Goal: Complete application form: Complete application form

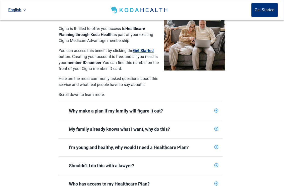
scroll to position [124, 0]
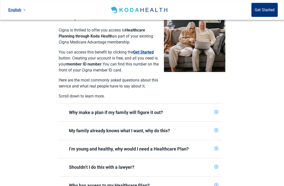
click at [158, 110] on div "Why make a plan if my family will figure it out?" at bounding box center [140, 113] width 143 height 6
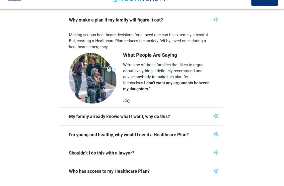
scroll to position [208, 0]
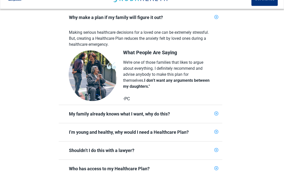
click at [162, 122] on div "My family already knows what I want, why do this?" at bounding box center [140, 125] width 143 height 6
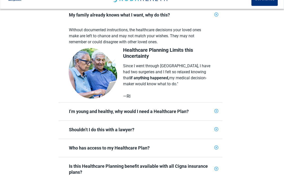
scroll to position [307, 0]
click at [174, 117] on span "I’m young and healthy, why would I need a Healthcare Plan?" at bounding box center [137, 123] width 149 height 12
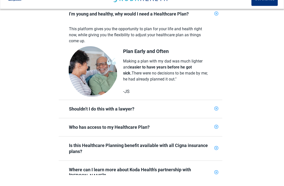
scroll to position [405, 0]
click at [130, 117] on div "Shouldn’t I do this with a lawyer?" at bounding box center [140, 120] width 143 height 6
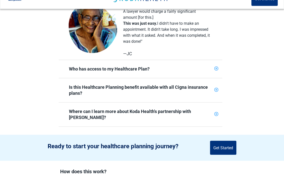
scroll to position [548, 0]
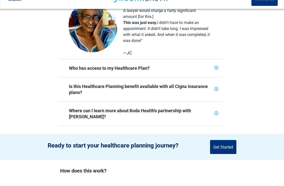
click at [118, 77] on div "Who has access to my Healthcare Plan?" at bounding box center [140, 80] width 143 height 6
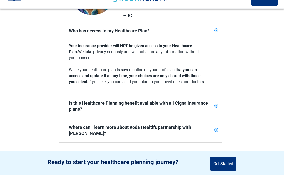
scroll to position [589, 0]
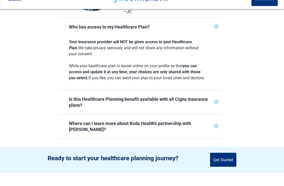
click at [157, 107] on div "Is this Healthcare Planning benefit available with all Cigna insurance plans?" at bounding box center [140, 113] width 143 height 12
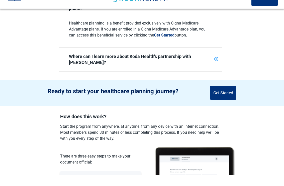
scroll to position [687, 0]
click at [221, 97] on button "Get Started" at bounding box center [223, 104] width 26 height 14
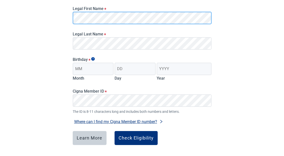
scroll to position [77, 0]
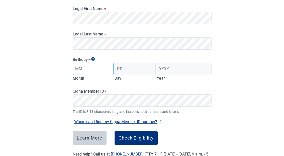
click at [104, 69] on input "Month" at bounding box center [93, 69] width 41 height 13
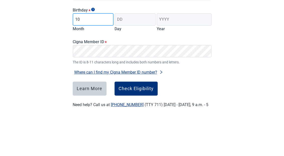
type input "10"
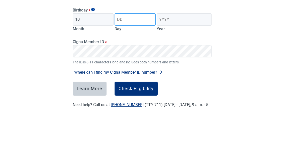
click at [138, 63] on input "Day" at bounding box center [134, 69] width 41 height 13
type input "13"
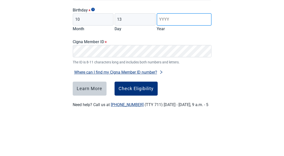
click at [178, 63] on input "Year" at bounding box center [183, 69] width 55 height 13
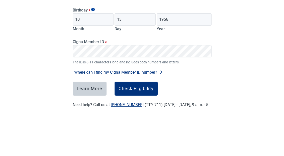
scroll to position [96, 0]
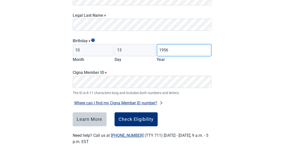
type input "1956"
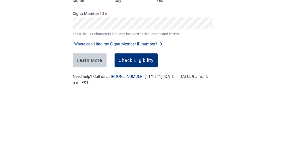
click at [227, 29] on div "Have Questions about Healthcare Planning? Learn More Here English Sign in Check…" at bounding box center [142, 30] width 284 height 253
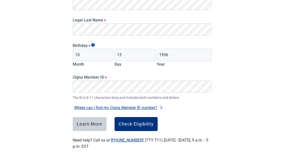
scroll to position [77, 0]
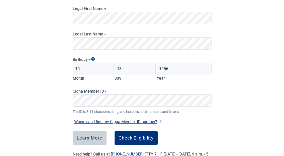
click at [137, 136] on div "Check Eligibility" at bounding box center [135, 138] width 35 height 5
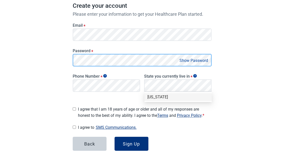
scroll to position [76, 0]
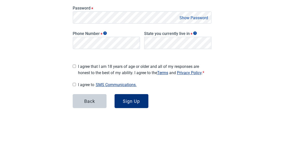
click at [192, 58] on button "Show Password" at bounding box center [194, 61] width 32 height 7
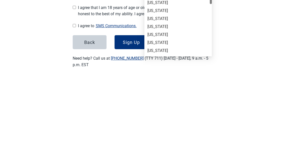
scroll to position [0, 0]
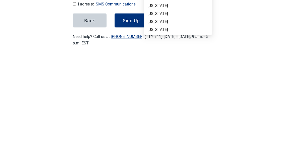
click at [185, 112] on div "[US_STATE]" at bounding box center [177, 115] width 61 height 6
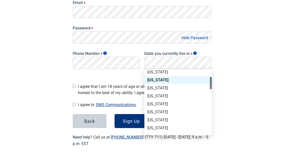
scroll to position [35, 0]
click at [158, 111] on div "[US_STATE]" at bounding box center [177, 112] width 61 height 6
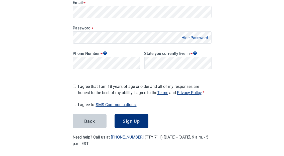
click at [79, 85] on span "I agree that I am 18 years of age or older and all of my responses are honest t…" at bounding box center [144, 90] width 133 height 13
click at [76, 85] on input "I agree that I am 18 years of age or older and all of my responses are honest t…" at bounding box center [74, 86] width 3 height 3
checkbox input "true"
click at [80, 103] on span "I agree to SMS Communications." at bounding box center [144, 105] width 133 height 7
click at [76, 103] on input "I agree to SMS Communications." at bounding box center [74, 104] width 3 height 3
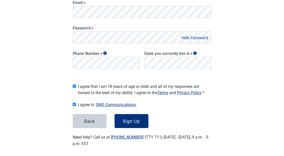
checkbox input "true"
click at [137, 119] on div "Sign Up" at bounding box center [131, 121] width 17 height 5
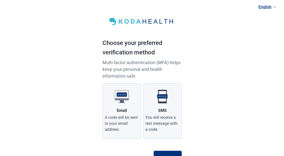
click at [164, 107] on label "SMS You will receive a text message with a code." at bounding box center [162, 112] width 39 height 56
click at [0, 0] on input "SMS You will receive a text message with a code." at bounding box center [0, 0] width 0 height 0
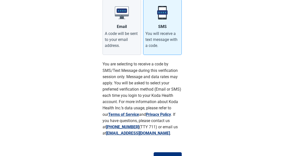
scroll to position [91, 0]
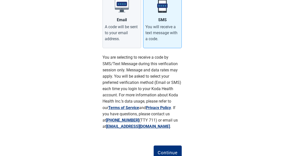
click at [170, 153] on div "Continue" at bounding box center [167, 152] width 20 height 5
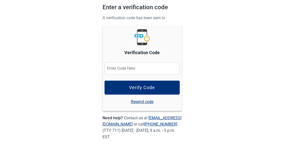
scroll to position [16, 0]
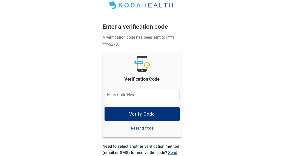
click at [122, 94] on input "Verification Code" at bounding box center [141, 95] width 75 height 13
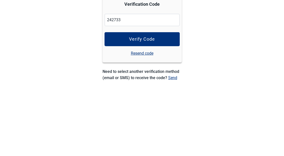
scroll to position [67, 0]
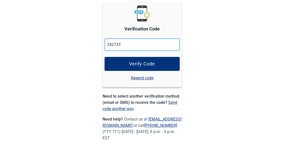
type input "242733"
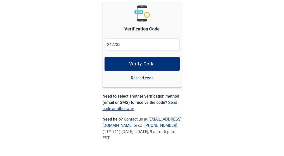
click at [151, 62] on div "Verify Code" at bounding box center [142, 64] width 26 height 5
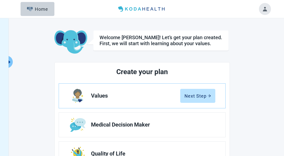
click at [201, 96] on div "Next Step" at bounding box center [197, 96] width 27 height 5
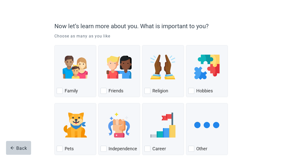
scroll to position [29, 0]
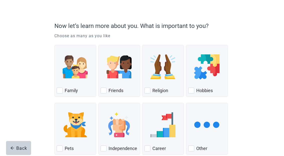
click at [63, 90] on div "Family" at bounding box center [75, 91] width 37 height 8
click at [55, 45] on input "Family" at bounding box center [54, 45] width 0 height 0
checkbox input "true"
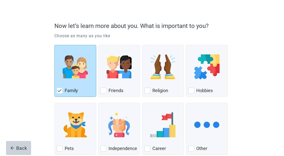
click at [106, 90] on div "Friends, checkbox, not checked" at bounding box center [103, 91] width 6 height 6
click at [98, 45] on input "Friends" at bounding box center [98, 45] width 0 height 0
checkbox input "true"
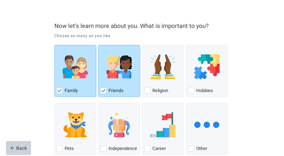
click at [106, 148] on div "Independence, checkbox, not checked" at bounding box center [103, 149] width 6 height 6
click at [98, 103] on input "Independence" at bounding box center [98, 103] width 0 height 0
checkbox input "true"
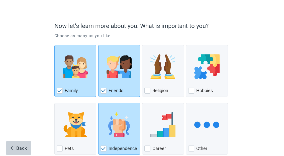
click at [210, 122] on img "Other, checkbox, not checked" at bounding box center [206, 125] width 25 height 25
click at [186, 103] on input "Other" at bounding box center [186, 103] width 0 height 0
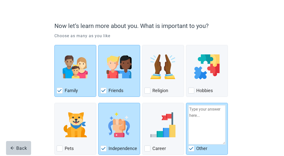
click at [259, 111] on div "Now let’s learn more about you. What is important to you? Choose as many as you…" at bounding box center [141, 91] width 255 height 189
click at [195, 149] on div "Other" at bounding box center [206, 149] width 37 height 8
click at [186, 103] on input "Other" at bounding box center [186, 103] width 0 height 0
checkbox input "false"
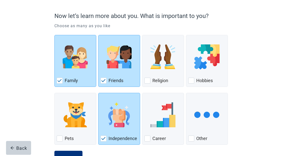
scroll to position [40, 0]
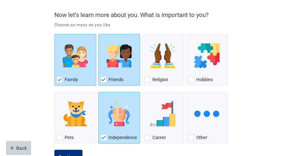
click at [193, 82] on div "Hobbies, checkbox, not checked" at bounding box center [191, 80] width 6 height 6
click at [186, 34] on input "Hobbies" at bounding box center [186, 34] width 0 height 0
checkbox input "true"
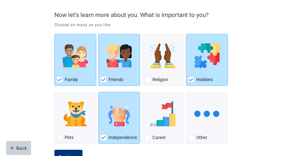
click at [73, 154] on button "Continue" at bounding box center [68, 157] width 28 height 14
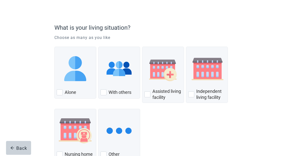
scroll to position [30, 0]
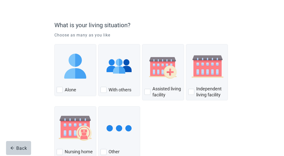
click at [106, 88] on div "With Others, checkbox, not checked" at bounding box center [103, 90] width 6 height 6
click at [98, 45] on input "With others" at bounding box center [98, 44] width 0 height 0
checkbox input "true"
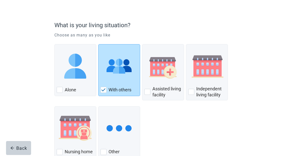
scroll to position [44, 0]
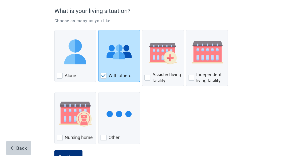
click at [72, 156] on div "Continue" at bounding box center [68, 157] width 20 height 5
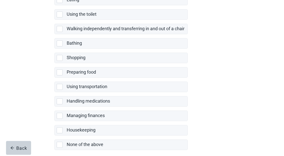
scroll to position [102, 0]
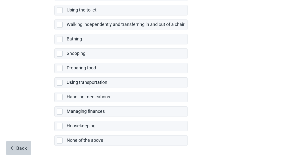
click at [63, 142] on div "None of the above, checkbox, not selected" at bounding box center [61, 141] width 8 height 6
click at [55, 132] on input "None of the above" at bounding box center [54, 132] width 0 height 0
checkbox input "true"
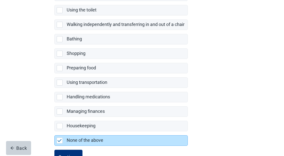
click at [69, 155] on div "Continue" at bounding box center [68, 157] width 20 height 5
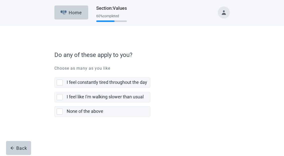
click at [63, 112] on div "None of the above, checkbox, not selected" at bounding box center [61, 112] width 8 height 6
click at [55, 103] on input "None of the above" at bounding box center [54, 103] width 0 height 0
checkbox input "true"
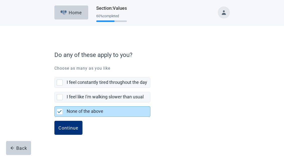
click at [69, 127] on div "Continue" at bounding box center [68, 128] width 20 height 5
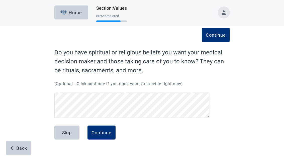
click at [104, 132] on div "Continue" at bounding box center [101, 132] width 20 height 5
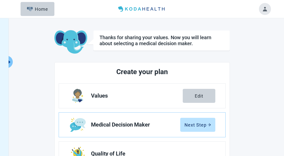
click at [201, 127] on div "Next Step" at bounding box center [197, 125] width 27 height 5
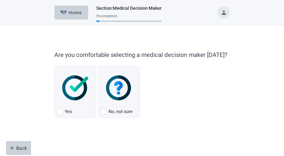
click at [62, 111] on div "Yes, checkbox, not checked" at bounding box center [60, 112] width 6 height 6
click at [55, 66] on input "Yes" at bounding box center [54, 66] width 0 height 0
checkbox input "true"
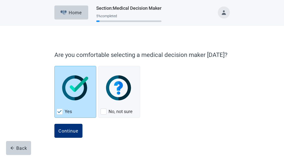
click at [70, 124] on button "Continue" at bounding box center [68, 131] width 28 height 14
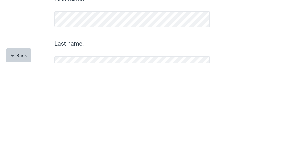
scroll to position [40, 0]
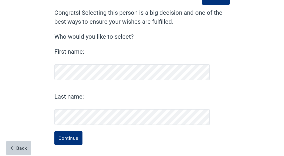
click at [75, 135] on button "Continue" at bounding box center [68, 138] width 28 height 14
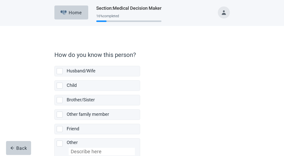
click at [62, 86] on div "Child, checkbox, not selected" at bounding box center [60, 86] width 6 height 6
click at [55, 77] on input "Child" at bounding box center [54, 77] width 0 height 0
checkbox input "true"
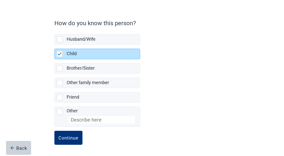
scroll to position [34, 0]
click at [68, 136] on div "Continue" at bounding box center [68, 138] width 20 height 5
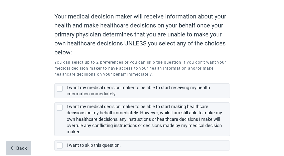
scroll to position [43, 0]
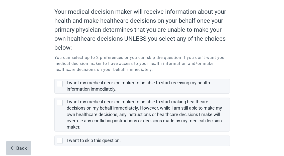
click at [61, 142] on div "I want to skip this question., checkbox, not selected" at bounding box center [60, 141] width 6 height 6
click at [55, 132] on input "I want to skip this question." at bounding box center [54, 132] width 0 height 0
checkbox input "true"
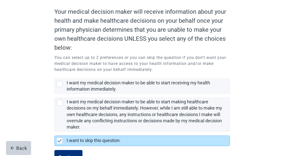
click at [73, 156] on div "Continue" at bounding box center [68, 157] width 20 height 5
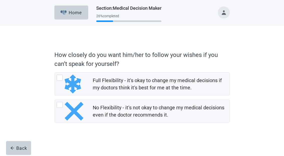
click at [62, 78] on div "Full Flexibility - it's okay to change my medical decisions if my doctors think…" at bounding box center [60, 78] width 6 height 6
click at [55, 73] on input "Full Flexibility - it's okay to change my medical decisions if my doctors think…" at bounding box center [54, 73] width 0 height 0
radio input "true"
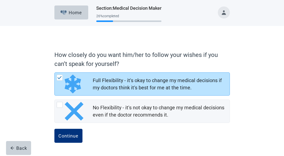
click at [73, 135] on div "Continue" at bounding box center [68, 136] width 20 height 5
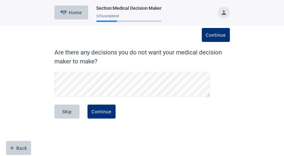
click at [66, 109] on div "Skip" at bounding box center [67, 111] width 10 height 5
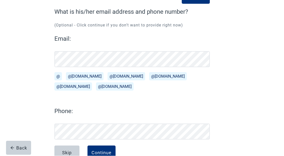
scroll to position [37, 0]
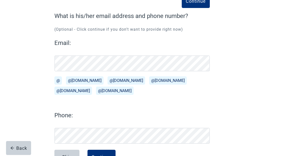
click at [73, 155] on button "Skip" at bounding box center [66, 157] width 25 height 14
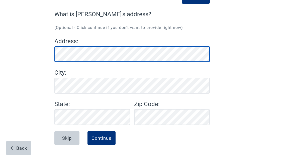
scroll to position [38, 0]
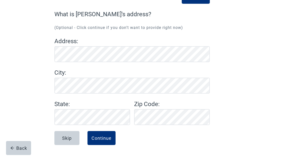
click at [71, 134] on button "Skip" at bounding box center [66, 138] width 25 height 14
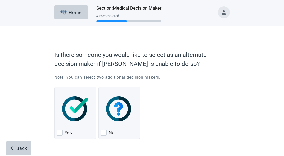
click at [77, 107] on img "Yes, checkbox, not checked" at bounding box center [75, 109] width 26 height 25
click at [55, 87] on input "Yes" at bounding box center [54, 87] width 0 height 0
checkbox input "true"
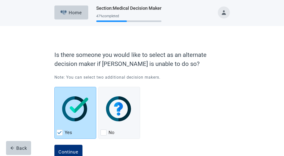
click at [73, 152] on div "Continue" at bounding box center [68, 152] width 20 height 5
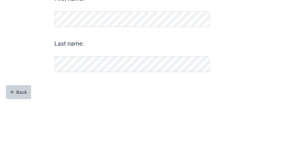
scroll to position [25, 0]
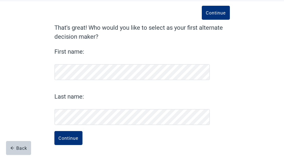
click at [73, 136] on div "Continue" at bounding box center [68, 138] width 20 height 5
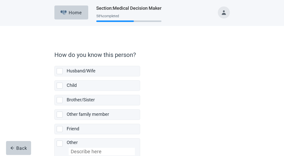
click at [63, 85] on div "Child, checkbox, not selected" at bounding box center [61, 86] width 8 height 6
click at [55, 77] on input "Child" at bounding box center [54, 77] width 0 height 0
checkbox input "true"
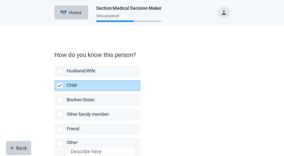
click at [71, 156] on html "Skip to main content Home Section : Medical Decision Maker 58 % completed How d…" at bounding box center [142, 78] width 284 height 156
click at [72, 156] on html "Skip to main content Home Section : Medical Decision Maker 58 % completed How d…" at bounding box center [142, 78] width 284 height 156
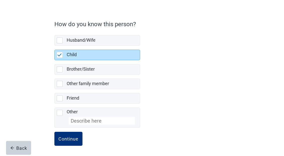
scroll to position [34, 0]
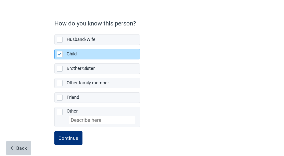
click at [69, 139] on div "Continue" at bounding box center [68, 138] width 20 height 5
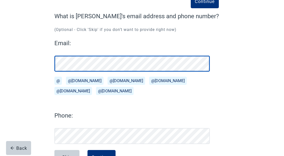
scroll to position [37, 0]
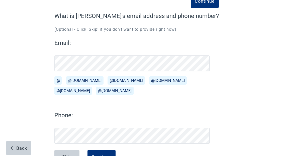
click at [71, 155] on div "Skip" at bounding box center [67, 157] width 10 height 5
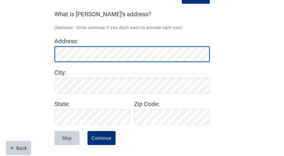
scroll to position [38, 0]
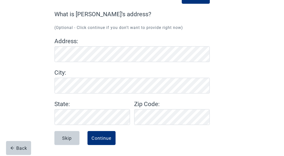
click at [72, 137] on div "Skip" at bounding box center [67, 138] width 10 height 5
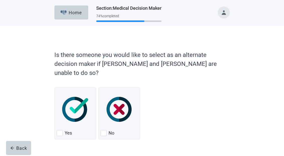
click at [107, 129] on div "No" at bounding box center [118, 133] width 37 height 8
click at [98, 88] on input "No" at bounding box center [98, 88] width 0 height 0
checkbox input "true"
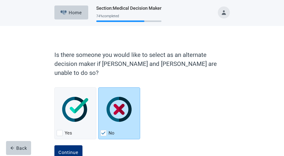
click at [72, 150] on div "Continue" at bounding box center [68, 152] width 20 height 5
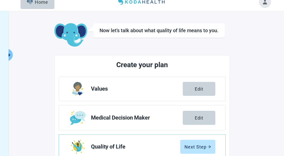
scroll to position [16, 0]
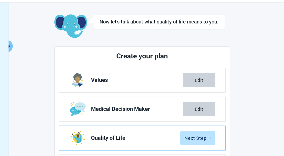
click at [202, 137] on div "Next Step" at bounding box center [197, 138] width 27 height 5
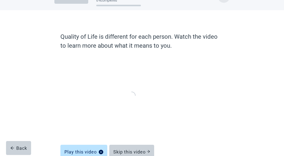
scroll to position [35, 0]
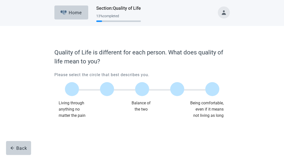
click at [146, 91] on label "Main content" at bounding box center [142, 89] width 14 height 14
click at [142, 89] on input "Quality of life scale: 50 out of 100. Balance of the two" at bounding box center [142, 89] width 0 height 0
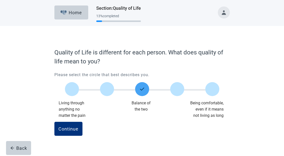
click at [74, 127] on div "Continue" at bounding box center [68, 129] width 20 height 5
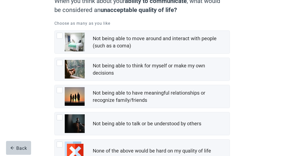
scroll to position [54, 0]
click at [63, 37] on div "Not being able to move around and interact with people (such as a coma), checkb…" at bounding box center [71, 42] width 28 height 19
click at [55, 31] on input "Not being able to move around and interact with people (such as a coma)" at bounding box center [54, 31] width 0 height 0
checkbox input "true"
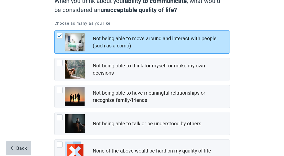
click at [61, 62] on div "Not being able to think for myself or make my own decisions, checkbox, not chec…" at bounding box center [60, 63] width 6 height 6
click at [55, 58] on input "Not being able to think for myself or make my own decisions" at bounding box center [54, 58] width 0 height 0
checkbox input "true"
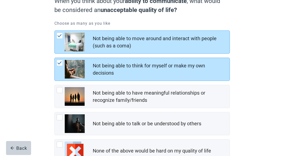
click at [62, 91] on div "Not being able to have meaningful relationships or recognize family/friends, ch…" at bounding box center [60, 90] width 6 height 6
click at [55, 85] on input "Not being able to have meaningful relationships or recognize family/friends" at bounding box center [54, 85] width 0 height 0
checkbox input "true"
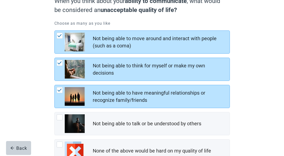
click at [62, 117] on div "Not being able to talk or be understood by others, checkbox, not checked" at bounding box center [60, 118] width 6 height 6
click at [55, 113] on input "Not being able to talk or be understood by others" at bounding box center [54, 112] width 0 height 0
checkbox input "true"
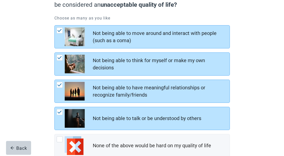
scroll to position [73, 0]
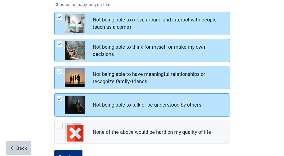
click at [72, 158] on div "Continue" at bounding box center [68, 157] width 20 height 5
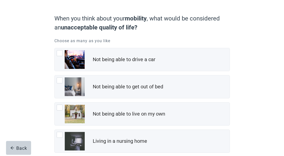
scroll to position [37, 0]
click at [62, 56] on div "Not being able to drive a car, checkbox, not checked" at bounding box center [60, 53] width 6 height 6
click at [55, 48] on input "Not being able to drive a car" at bounding box center [54, 48] width 0 height 0
checkbox input "true"
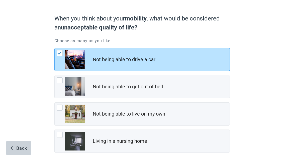
click at [65, 78] on img "Not being able to get out of bed, checkbox, not checked" at bounding box center [75, 87] width 20 height 19
click at [55, 76] on input "Not being able to get out of bed" at bounding box center [54, 75] width 0 height 0
checkbox input "true"
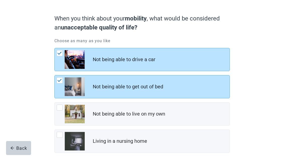
click at [62, 104] on div "Not being able to live on my own" at bounding box center [142, 114] width 175 height 23
click at [55, 103] on input "Not being able to live on my own" at bounding box center [54, 103] width 0 height 0
checkbox input "true"
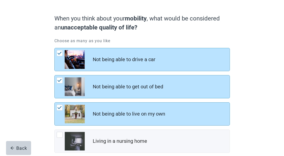
click at [65, 134] on img "Living in a nursing home, checkbox, not checked" at bounding box center [75, 141] width 20 height 19
click at [55, 130] on input "Living in a nursing home" at bounding box center [54, 130] width 0 height 0
checkbox input "true"
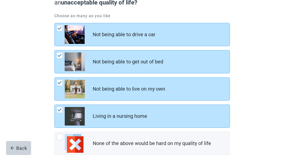
scroll to position [73, 0]
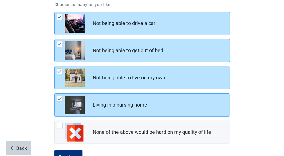
click at [74, 155] on div "Continue" at bounding box center [68, 157] width 20 height 5
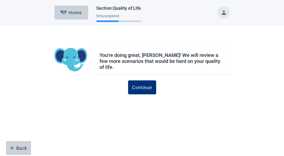
click at [144, 86] on div "Continue" at bounding box center [142, 87] width 20 height 5
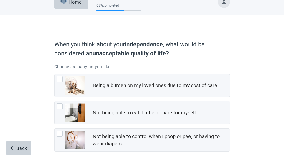
scroll to position [11, 0]
click at [62, 78] on div "Being a burden on my loved ones due to my cost of care, checkbox, not checked" at bounding box center [60, 79] width 6 height 6
click at [55, 74] on input "Being a burden on my loved ones due to my cost of care" at bounding box center [54, 74] width 0 height 0
checkbox input "true"
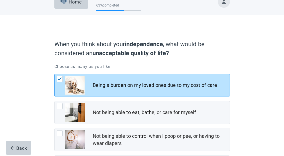
scroll to position [11, 0]
click at [61, 106] on div "Not being able to eat, bathe, or care for myself, checkbox, not checked" at bounding box center [60, 106] width 6 height 6
click at [55, 101] on input "Not being able to eat, bathe, or care for myself" at bounding box center [54, 101] width 0 height 0
checkbox input "true"
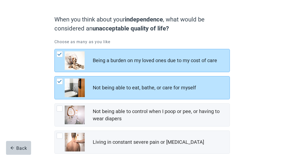
scroll to position [39, 0]
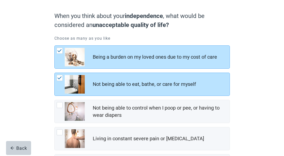
click at [63, 104] on div "Not being able to control when I poop or pee, or having to wear diapers, checkb…" at bounding box center [71, 111] width 28 height 19
click at [55, 100] on input "Not being able to control when I poop or pee, or having to wear diapers" at bounding box center [54, 100] width 0 height 0
checkbox input "true"
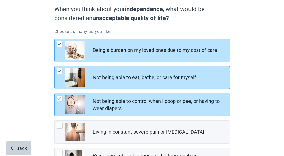
scroll to position [65, 0]
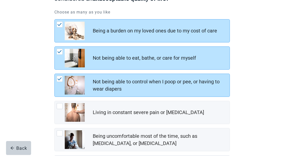
click at [62, 108] on div "Living in constant severe pain or shortness of breath, checkbox, not checked" at bounding box center [60, 106] width 6 height 6
click at [55, 101] on input "Living in constant severe pain or [MEDICAL_DATA]" at bounding box center [54, 101] width 0 height 0
checkbox input "true"
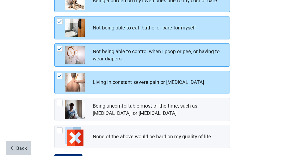
scroll to position [100, 0]
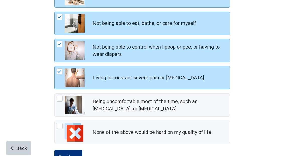
click at [61, 100] on div "Being uncomfortable most of the time, such as nausea, vomiting, or diarrhea, ch…" at bounding box center [60, 99] width 6 height 6
click at [55, 94] on input "Being uncomfortable most of the time, such as [MEDICAL_DATA], or [MEDICAL_DATA]" at bounding box center [54, 94] width 0 height 0
checkbox input "true"
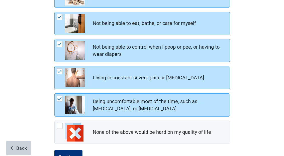
click at [73, 155] on div "Continue" at bounding box center [68, 157] width 20 height 5
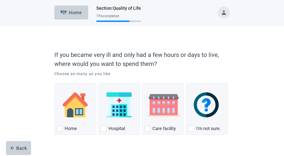
click at [63, 128] on div "Home" at bounding box center [75, 129] width 37 height 8
click at [55, 83] on input "Home" at bounding box center [54, 83] width 0 height 0
checkbox input "true"
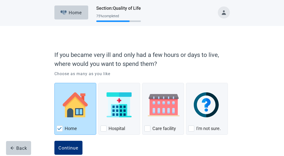
click at [75, 147] on div "Continue" at bounding box center [68, 148] width 20 height 5
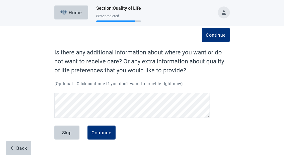
click at [68, 132] on div "Skip" at bounding box center [67, 132] width 10 height 5
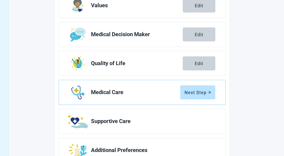
scroll to position [93, 0]
click at [200, 92] on div "Next Step" at bounding box center [197, 92] width 27 height 5
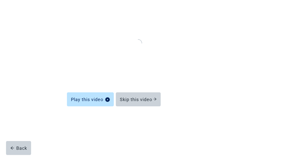
scroll to position [37, 0]
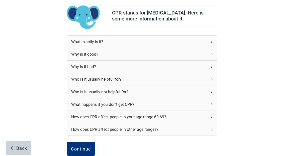
click at [214, 43] on div "What exactly is it?" at bounding box center [142, 42] width 150 height 12
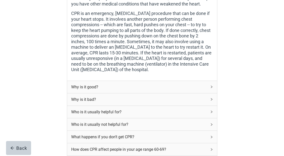
scroll to position [105, 0]
click at [213, 87] on div "Why is it good?" at bounding box center [142, 87] width 150 height 12
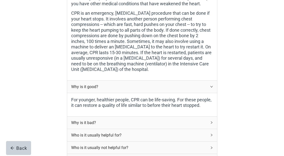
click at [213, 122] on div "Why is it bad?" at bounding box center [142, 123] width 150 height 12
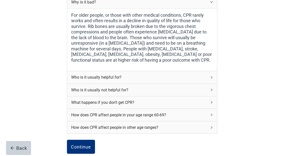
scroll to position [226, 0]
click at [212, 74] on div "Who is it usually helpful for?" at bounding box center [142, 77] width 150 height 12
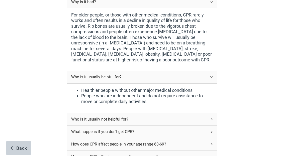
click at [214, 117] on div "Who is it usually not helpful for?" at bounding box center [142, 119] width 150 height 12
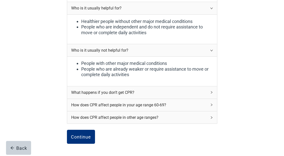
scroll to position [309, 0]
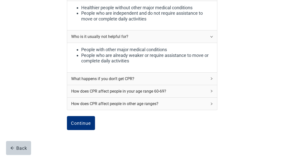
click at [213, 75] on div "What happens if you don’t get CPR?" at bounding box center [142, 79] width 150 height 12
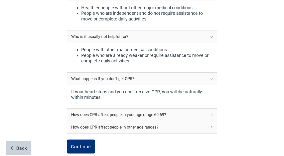
click at [214, 112] on div "How does CPR affect people in your age range 60-69?" at bounding box center [142, 115] width 150 height 12
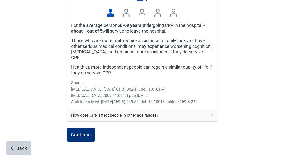
scroll to position [453, 0]
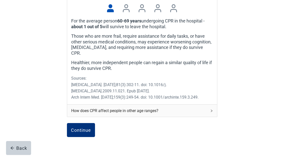
click at [213, 105] on div "How does CPR affect people in other age ranges?" at bounding box center [142, 111] width 150 height 12
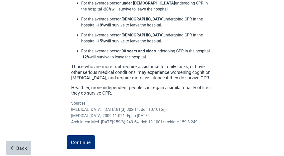
scroll to position [586, 0]
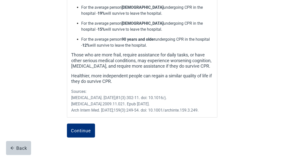
click at [87, 124] on button "Continue" at bounding box center [81, 131] width 28 height 14
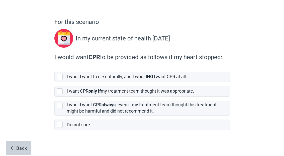
scroll to position [34, 0]
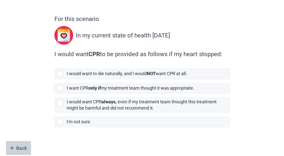
click at [61, 89] on div "[object Object], checkbox, not selected" at bounding box center [60, 89] width 6 height 6
click at [55, 80] on input "I want CPR only if my treatment team thought it was appropriate." at bounding box center [54, 79] width 0 height 0
checkbox input "true"
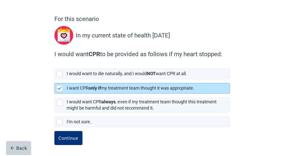
click at [71, 138] on div "Continue" at bounding box center [68, 138] width 20 height 5
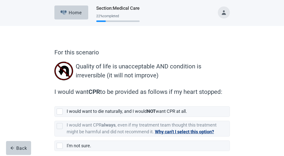
click at [63, 111] on div "[object Object], checkbox, not selected" at bounding box center [61, 112] width 8 height 6
click at [55, 103] on input "I would want to die naturally, and I would NOT want CPR at all." at bounding box center [54, 103] width 0 height 0
checkbox input "true"
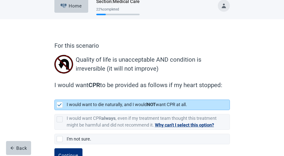
scroll to position [24, 0]
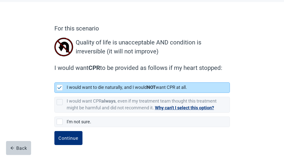
click at [71, 136] on div "Continue" at bounding box center [68, 138] width 20 height 5
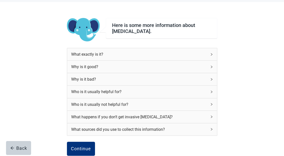
click at [211, 52] on div "What exactly is it?" at bounding box center [142, 54] width 150 height 12
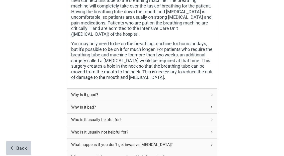
scroll to position [185, 0]
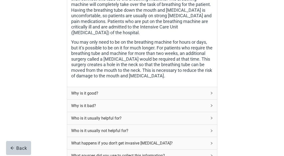
click at [213, 87] on div "Why is it good?" at bounding box center [142, 93] width 150 height 12
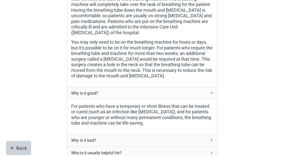
click at [213, 135] on div "Why is it bad?" at bounding box center [142, 141] width 150 height 12
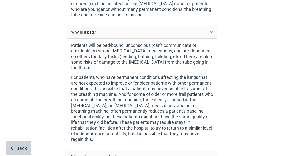
scroll to position [294, 0]
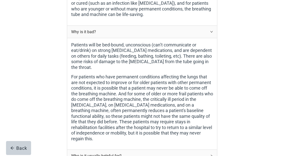
click at [215, 150] on div "Who is it usually helpful for?" at bounding box center [142, 156] width 150 height 12
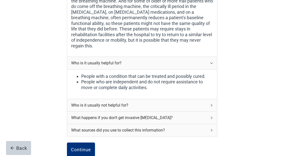
scroll to position [387, 0]
click at [211, 99] on div "Who is it usually not helpful for?" at bounding box center [142, 105] width 150 height 12
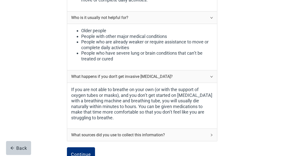
scroll to position [475, 0]
click at [213, 134] on icon "right" at bounding box center [211, 135] width 3 height 3
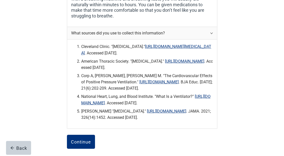
scroll to position [579, 0]
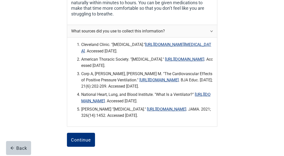
click at [86, 133] on button "Continue" at bounding box center [81, 140] width 28 height 14
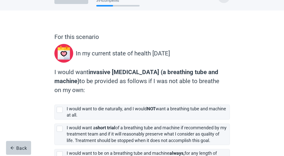
scroll to position [20, 0]
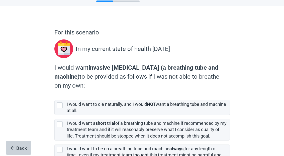
click at [62, 123] on div "[object Object], checkbox, not selected" at bounding box center [60, 125] width 6 height 6
click at [55, 116] on input "I would want a short trial of a breathing tube and machine if recommended by my…" at bounding box center [54, 116] width 0 height 0
checkbox input "true"
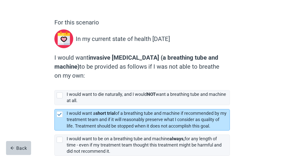
scroll to position [54, 0]
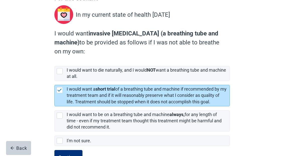
click at [71, 156] on div "Continue" at bounding box center [68, 157] width 20 height 5
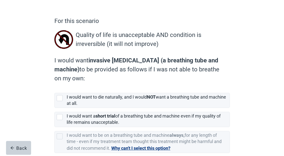
scroll to position [32, 0]
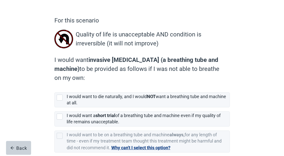
click at [63, 97] on div "[object Object], checkbox, not selected" at bounding box center [61, 98] width 8 height 6
click at [55, 89] on input "I would want to die naturally, and I would NOT want a breathing tube and machin…" at bounding box center [54, 89] width 0 height 0
checkbox input "true"
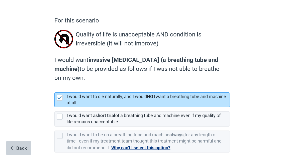
scroll to position [53, 0]
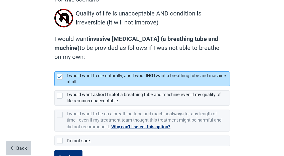
click at [70, 155] on div "Continue" at bounding box center [68, 157] width 20 height 5
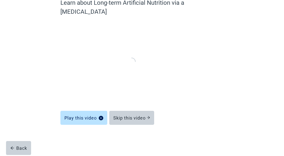
scroll to position [37, 0]
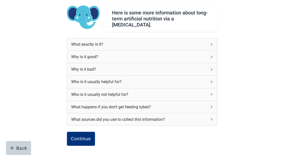
click at [85, 137] on div "Continue" at bounding box center [81, 139] width 20 height 5
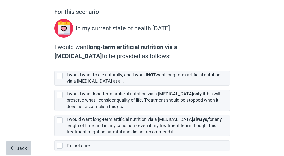
scroll to position [41, 0]
click at [63, 96] on div "[object Object], checkbox, not selected" at bounding box center [61, 95] width 8 height 6
click at [55, 86] on input "I would want long-term artificial nutrition via a [MEDICAL_DATA] only if this w…" at bounding box center [54, 86] width 0 height 0
checkbox input "true"
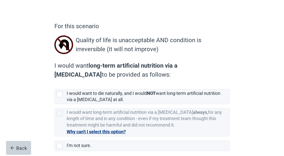
scroll to position [26, 0]
click at [61, 96] on div "[object Object], checkbox, not selected" at bounding box center [60, 95] width 6 height 6
click at [55, 86] on input "I would want to die naturally, and I would NOT want long-term artificial nutrit…" at bounding box center [54, 85] width 0 height 0
checkbox input "true"
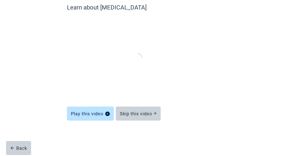
scroll to position [37, 0]
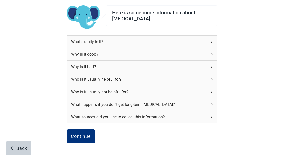
click at [214, 40] on div "What exactly is it?" at bounding box center [142, 42] width 150 height 12
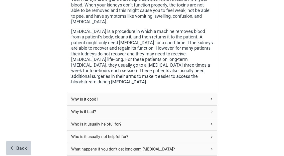
scroll to position [94, 0]
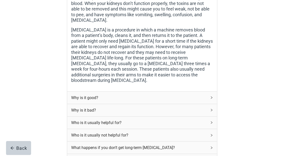
click at [213, 92] on div "Why is it good?" at bounding box center [142, 98] width 150 height 12
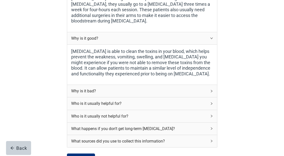
scroll to position [154, 0]
click at [213, 90] on icon "right" at bounding box center [211, 91] width 3 height 3
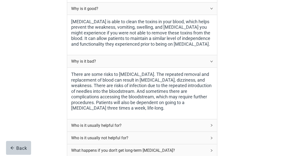
scroll to position [189, 0]
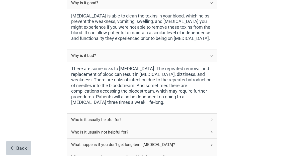
click at [213, 114] on div "Who is it usually helpful for?" at bounding box center [142, 120] width 150 height 12
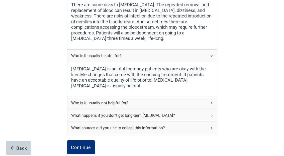
scroll to position [253, 0]
click at [212, 102] on icon "right" at bounding box center [211, 103] width 3 height 3
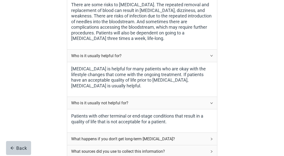
click at [213, 133] on div "What happens if you don’t get long-term [MEDICAL_DATA]?" at bounding box center [142, 139] width 150 height 12
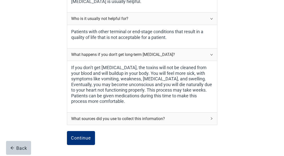
scroll to position [338, 0]
click at [82, 136] on div "Continue" at bounding box center [81, 138] width 20 height 5
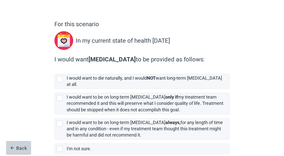
scroll to position [28, 0]
click at [63, 95] on div "[object Object], checkbox, not selected" at bounding box center [61, 98] width 8 height 6
click at [55, 89] on input "I would want to be on long-term [MEDICAL_DATA] only if my treatment team recomm…" at bounding box center [54, 89] width 0 height 0
checkbox input "true"
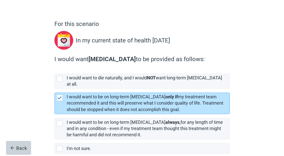
scroll to position [29, 0]
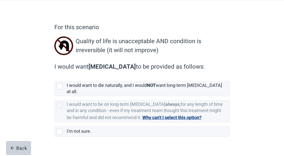
scroll to position [30, 0]
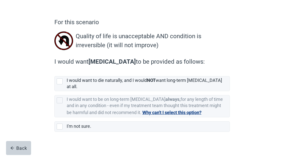
click at [61, 81] on div "[object Object], checkbox, not selected" at bounding box center [60, 82] width 6 height 6
click at [55, 73] on input "I would want to die naturally, and I would NOT want long-term [MEDICAL_DATA] at…" at bounding box center [54, 72] width 0 height 0
checkbox input "true"
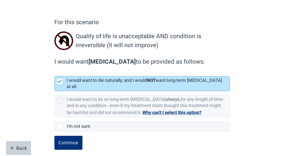
click at [72, 141] on div "Continue" at bounding box center [68, 143] width 20 height 5
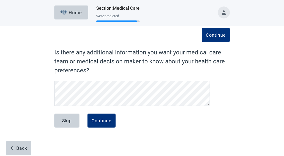
click at [102, 119] on div "Continue" at bounding box center [101, 120] width 20 height 5
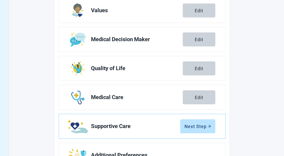
scroll to position [91, 0]
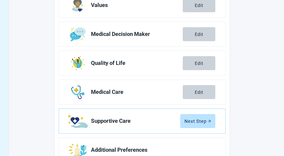
click at [198, 122] on div "Next Step" at bounding box center [197, 121] width 27 height 5
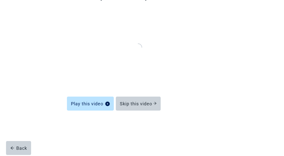
scroll to position [37, 0]
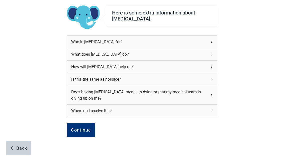
click at [213, 40] on div "Who is [MEDICAL_DATA] for?" at bounding box center [142, 42] width 150 height 12
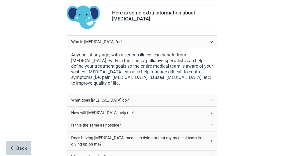
click at [211, 99] on icon "right" at bounding box center [212, 100] width 2 height 3
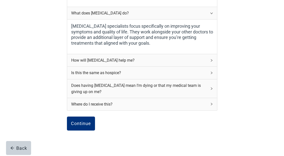
scroll to position [124, 0]
click at [212, 57] on div "How will [MEDICAL_DATA] help me?" at bounding box center [142, 60] width 150 height 12
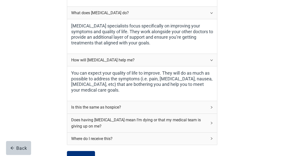
click at [212, 106] on icon "right" at bounding box center [211, 107] width 3 height 3
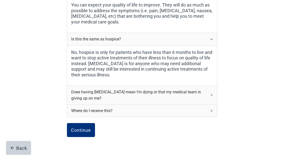
scroll to position [198, 0]
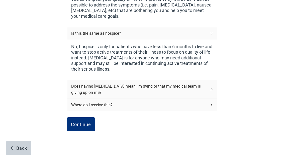
click at [212, 85] on div "Does having [MEDICAL_DATA] mean I’m dying or that my medical team is giving up …" at bounding box center [142, 89] width 150 height 19
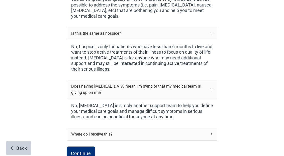
click at [212, 133] on icon "right" at bounding box center [211, 134] width 3 height 3
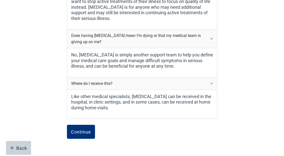
scroll to position [256, 0]
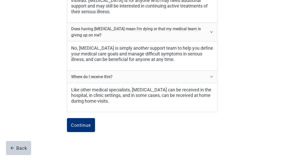
click at [82, 123] on div "Continue" at bounding box center [81, 125] width 20 height 5
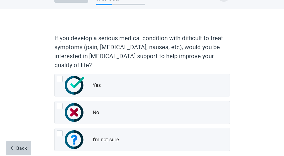
scroll to position [24, 0]
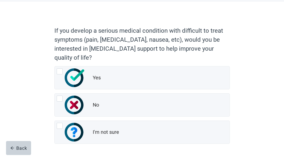
click at [63, 73] on div "Yes, radio button, not checked" at bounding box center [71, 78] width 28 height 19
click at [55, 67] on input "Yes" at bounding box center [54, 66] width 0 height 0
radio input "true"
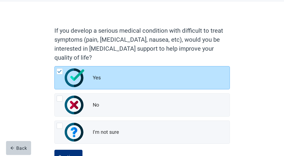
click at [72, 155] on div "Continue" at bounding box center [68, 157] width 20 height 5
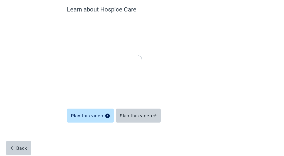
scroll to position [37, 0]
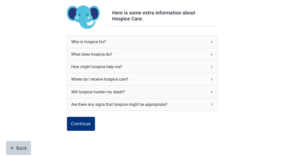
click at [214, 40] on div "Who is hospice for?" at bounding box center [142, 42] width 150 height 12
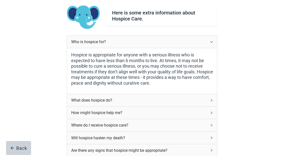
click at [214, 98] on div "What does hospice do?" at bounding box center [142, 100] width 150 height 12
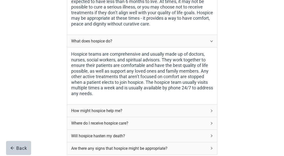
scroll to position [96, 0]
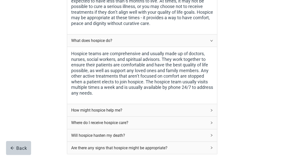
click at [213, 109] on icon "right" at bounding box center [211, 110] width 3 height 3
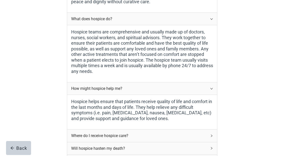
scroll to position [125, 0]
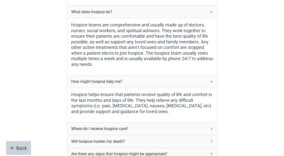
click at [214, 126] on div "Where do I receive hospice care?" at bounding box center [142, 129] width 150 height 12
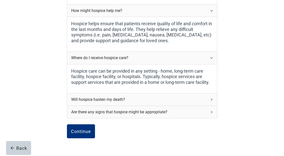
scroll to position [196, 0]
click at [213, 98] on icon "right" at bounding box center [211, 99] width 3 height 3
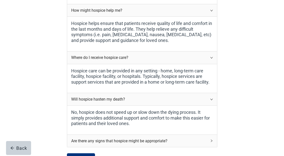
click at [213, 139] on div "Are there any signs that hospice might be appropriate?" at bounding box center [142, 141] width 150 height 12
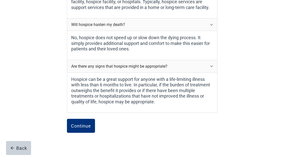
scroll to position [272, 0]
click at [82, 123] on div "Continue" at bounding box center [81, 125] width 20 height 5
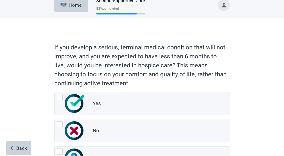
scroll to position [9, 0]
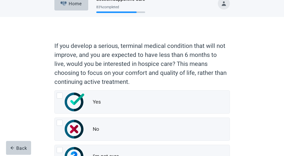
click at [61, 94] on div "Yes, radio button, not checked" at bounding box center [60, 96] width 6 height 6
click at [55, 91] on input "Yes" at bounding box center [54, 91] width 0 height 0
radio input "true"
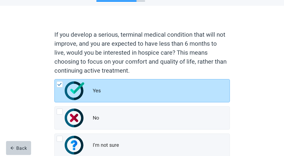
scroll to position [33, 0]
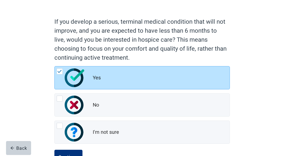
click at [71, 156] on div "Continue" at bounding box center [68, 157] width 20 height 5
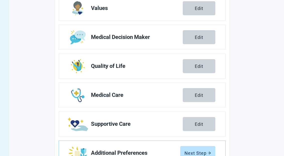
scroll to position [91, 0]
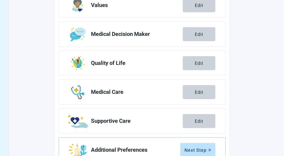
click at [199, 151] on div "Next Step" at bounding box center [197, 150] width 27 height 5
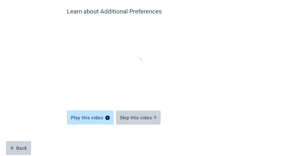
scroll to position [37, 0]
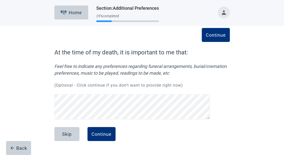
click at [70, 132] on div "Skip" at bounding box center [67, 134] width 10 height 5
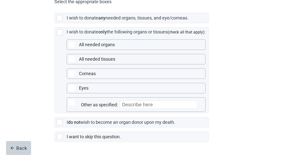
scroll to position [135, 0]
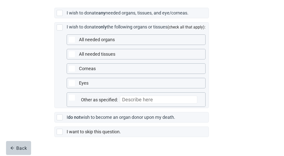
click at [63, 135] on div "Main content" at bounding box center [61, 132] width 8 height 6
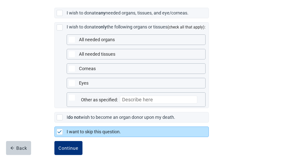
click at [76, 151] on div "Continue" at bounding box center [68, 148] width 20 height 5
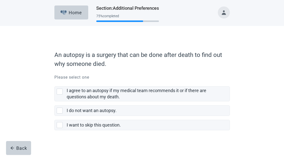
click at [62, 125] on div "I want to skip this question., checkbox, not selected" at bounding box center [60, 125] width 6 height 6
click at [55, 116] on input "I want to skip this question." at bounding box center [54, 116] width 0 height 0
checkbox input "true"
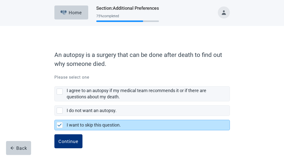
click at [72, 140] on div "Continue" at bounding box center [68, 141] width 20 height 5
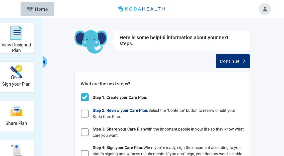
click at [87, 111] on img "Main content" at bounding box center [85, 114] width 8 height 8
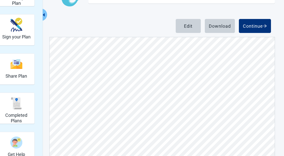
scroll to position [46, 0]
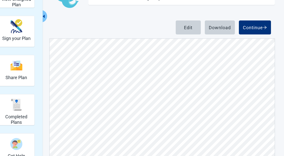
click at [257, 28] on div "Continue" at bounding box center [255, 27] width 24 height 5
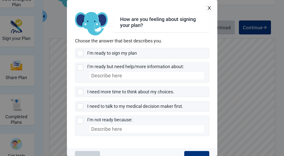
click at [82, 93] on div "I need more time to think about my choices., checkbox, not selected" at bounding box center [80, 92] width 6 height 6
click at [75, 87] on input "I need more time to think about my choices." at bounding box center [75, 87] width 0 height 0
checkbox input "true"
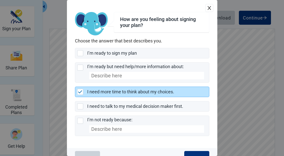
scroll to position [58, 0]
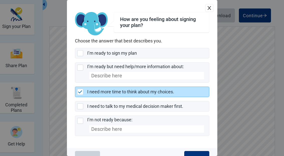
click at [200, 161] on div "Submit" at bounding box center [196, 158] width 16 height 5
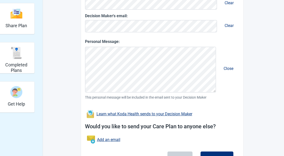
scroll to position [106, 0]
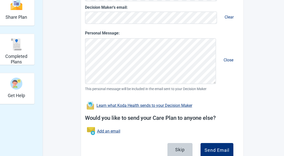
click at [182, 148] on div "Skip" at bounding box center [180, 150] width 10 height 5
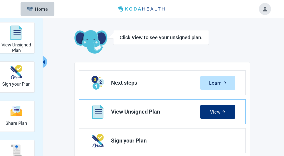
click at [268, 9] on button "Toggle account menu" at bounding box center [265, 9] width 12 height 12
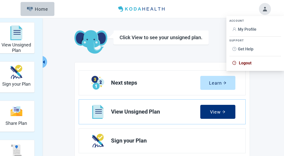
click at [246, 63] on span "Logout" at bounding box center [245, 63] width 13 height 5
